Goal: Information Seeking & Learning: Learn about a topic

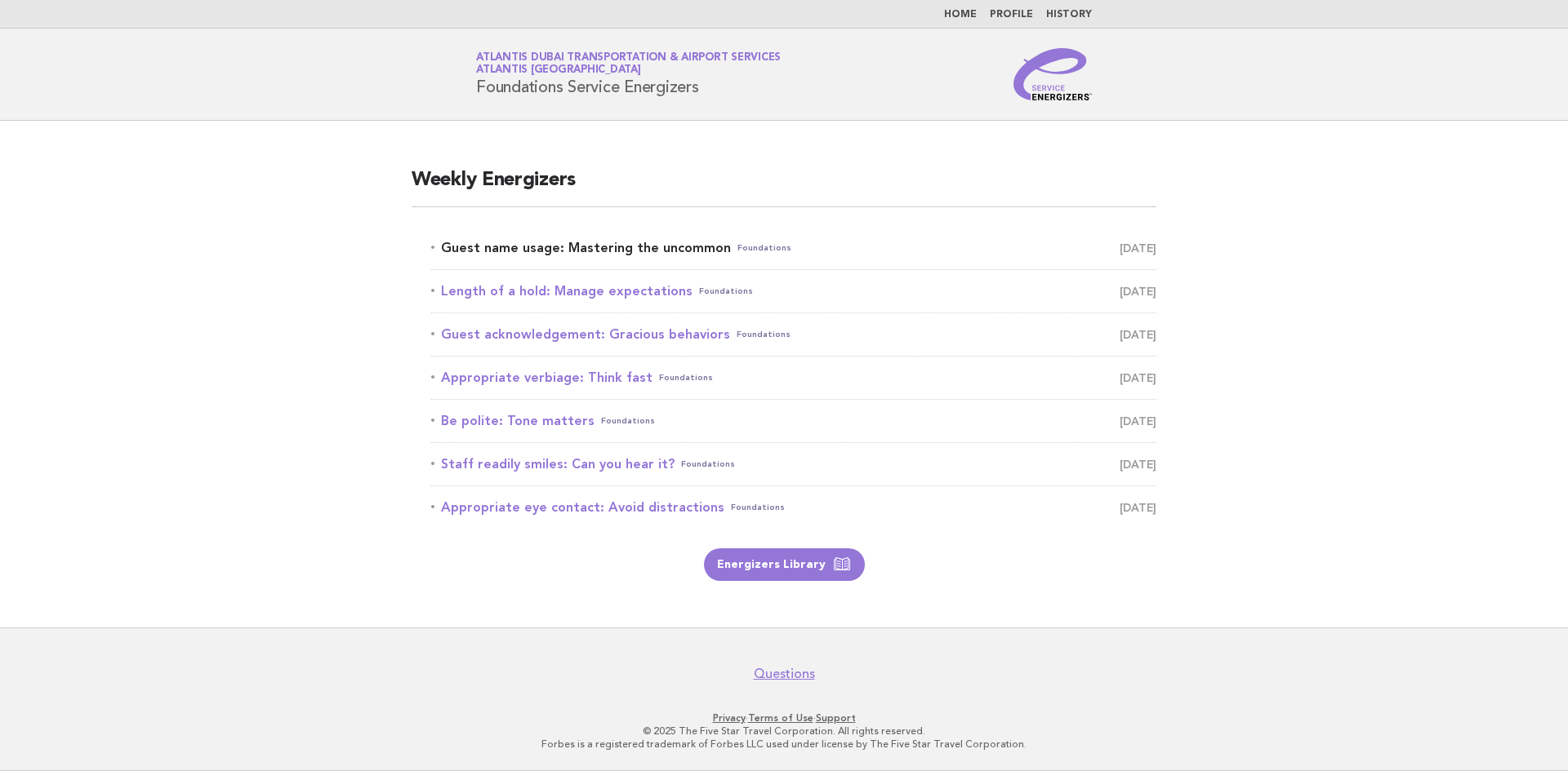
click at [649, 246] on link "Guest name usage: Mastering the uncommon Foundations [DATE]" at bounding box center [793, 248] width 725 height 23
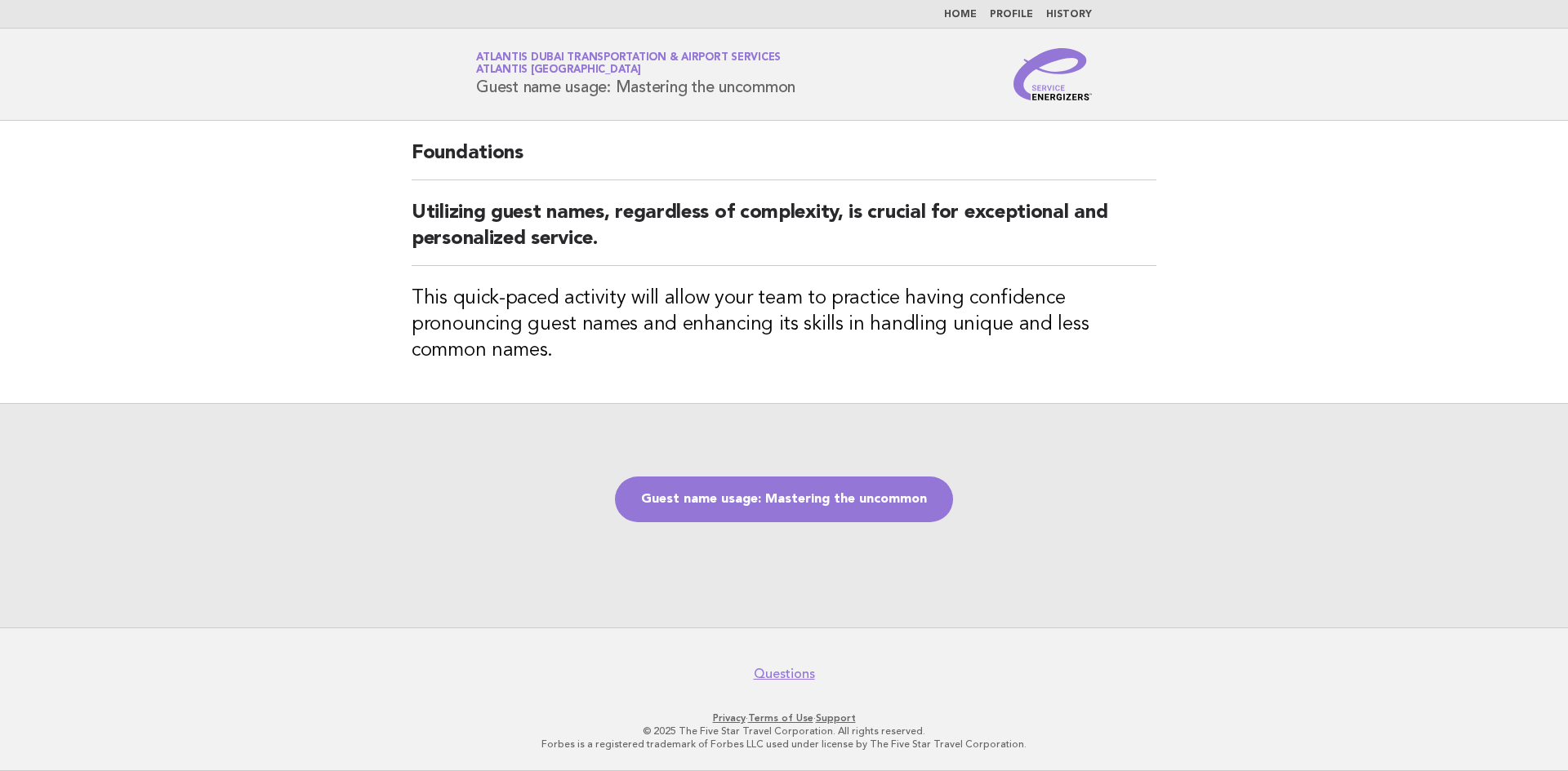
click at [805, 568] on div "Guest name usage: Mastering the uncommon" at bounding box center [784, 515] width 1568 height 225
click at [816, 524] on div "Guest name usage: Mastering the uncommon" at bounding box center [784, 515] width 1568 height 225
click at [833, 498] on link "Guest name usage: Mastering the uncommon" at bounding box center [784, 500] width 338 height 46
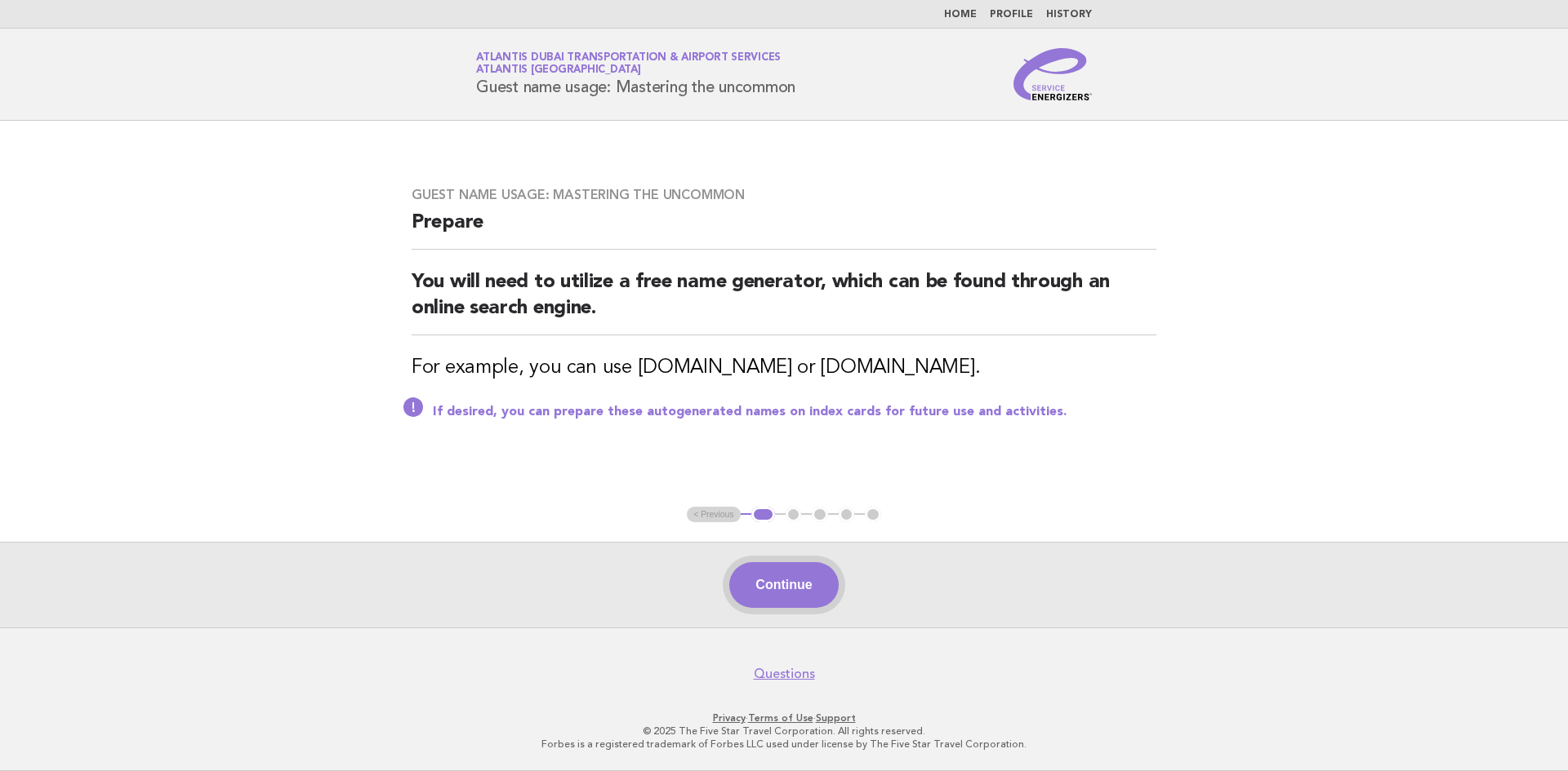
click at [768, 599] on button "Continue" at bounding box center [784, 586] width 109 height 46
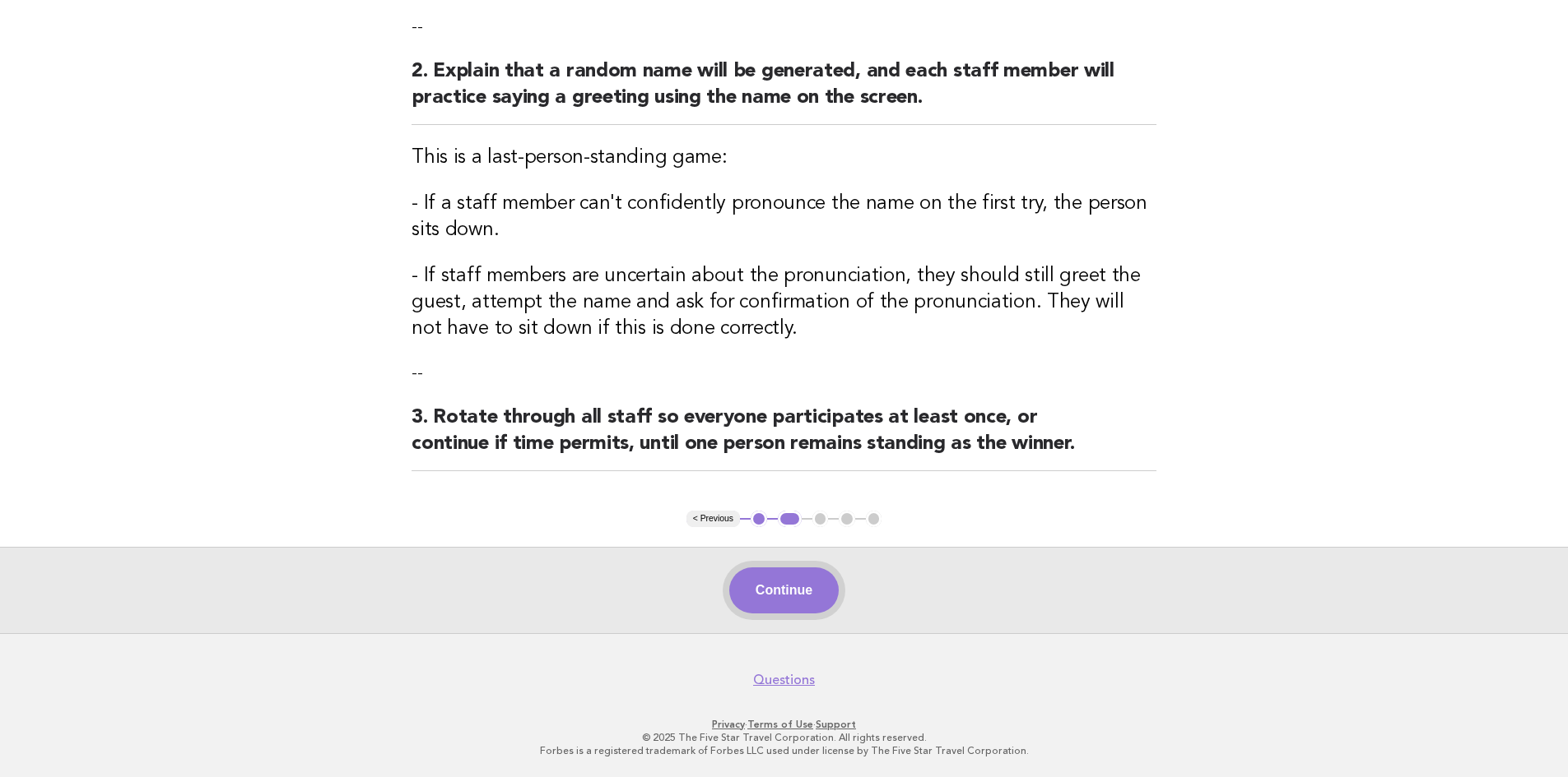
click at [783, 605] on button "Continue" at bounding box center [784, 591] width 110 height 46
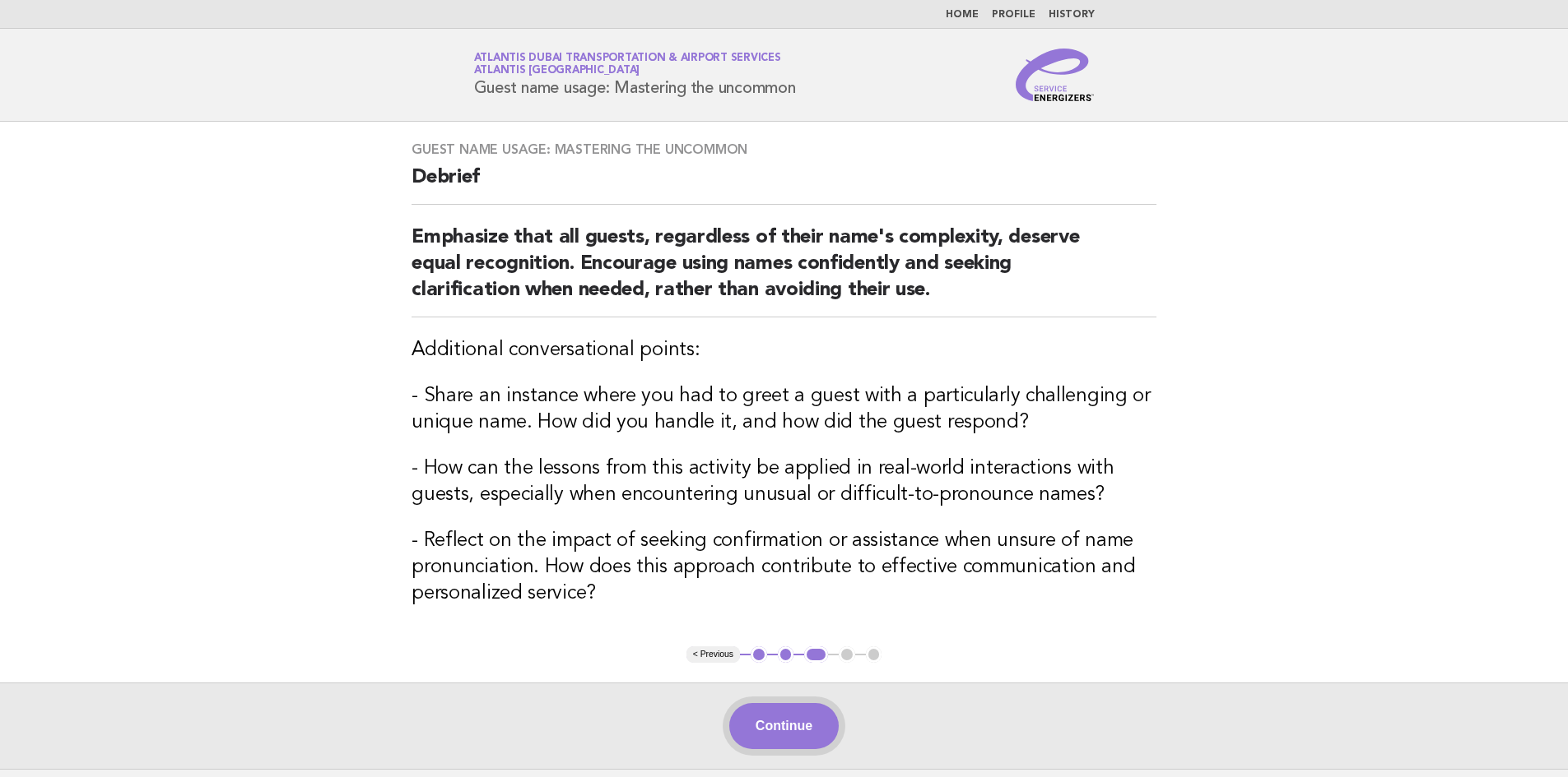
click at [763, 718] on button "Continue" at bounding box center [784, 727] width 110 height 46
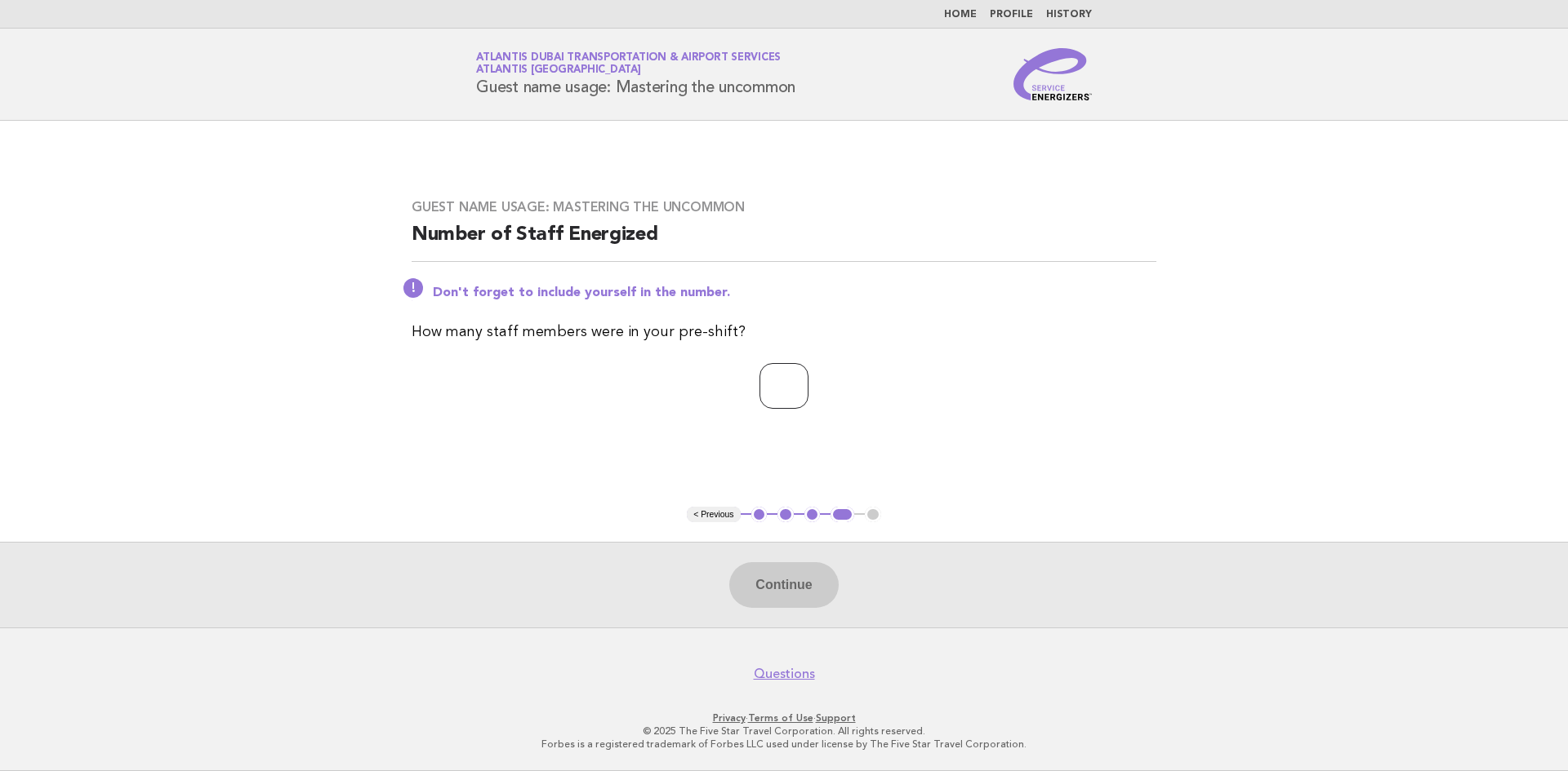
click at [764, 377] on input "number" at bounding box center [784, 386] width 49 height 46
type input "*"
click at [790, 588] on button "Continue" at bounding box center [784, 586] width 109 height 46
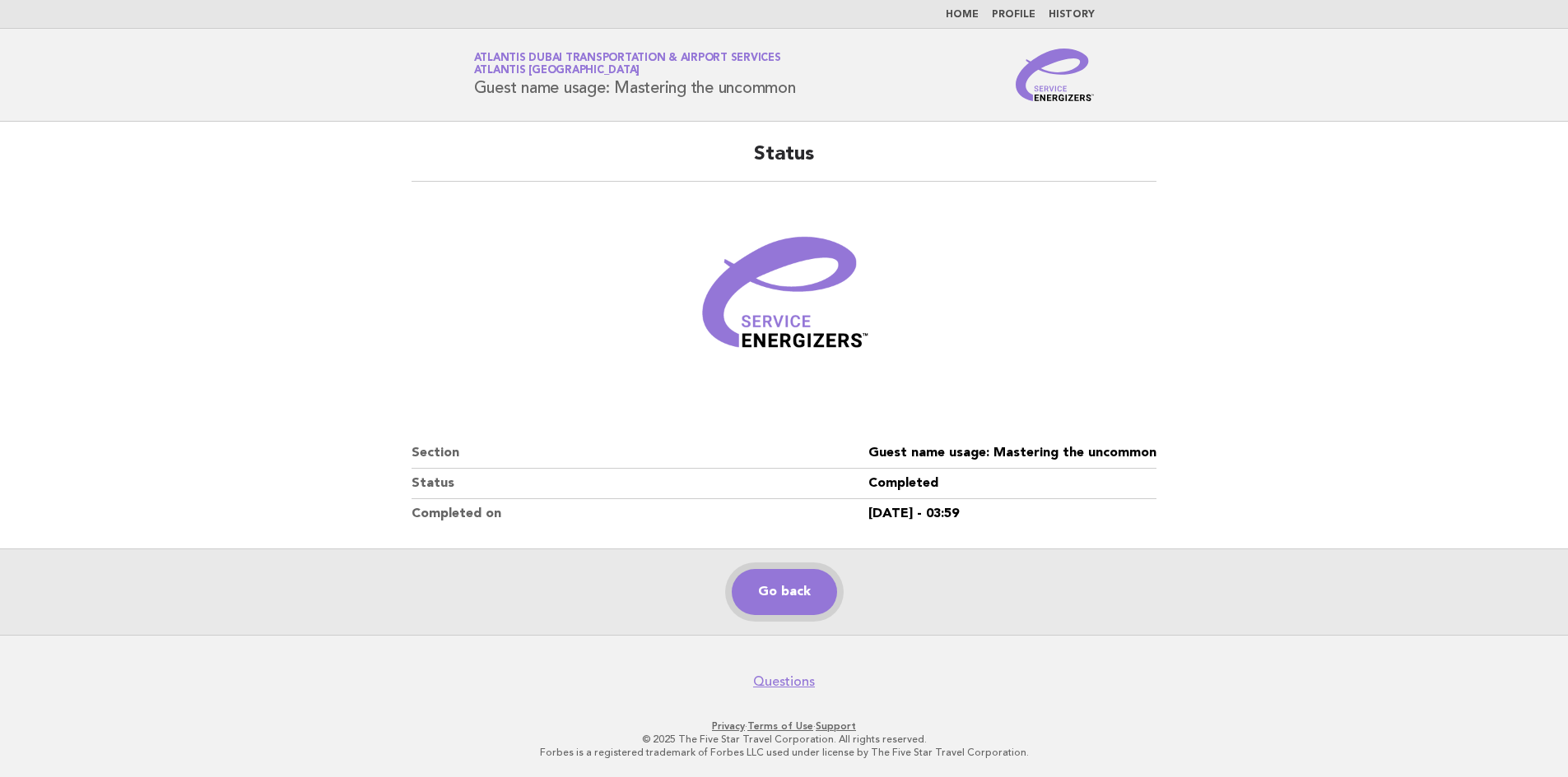
click at [787, 593] on link "Go back" at bounding box center [784, 592] width 105 height 46
